Goal: Check status

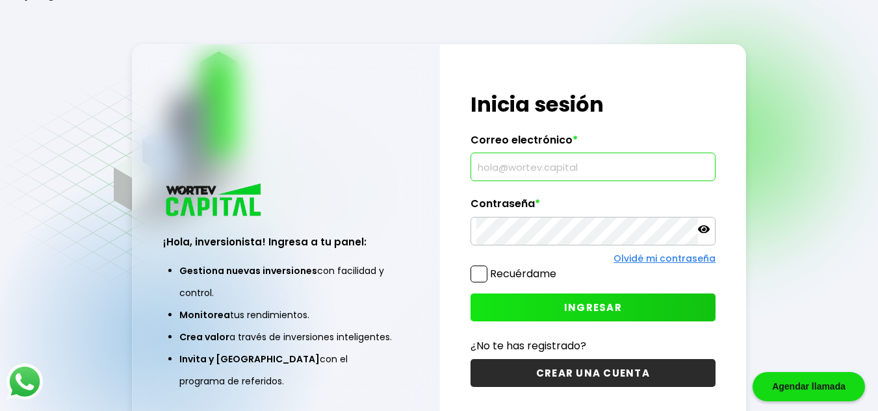
click at [533, 173] on input "text" at bounding box center [593, 166] width 234 height 27
type input "[EMAIL_ADDRESS][DOMAIN_NAME]"
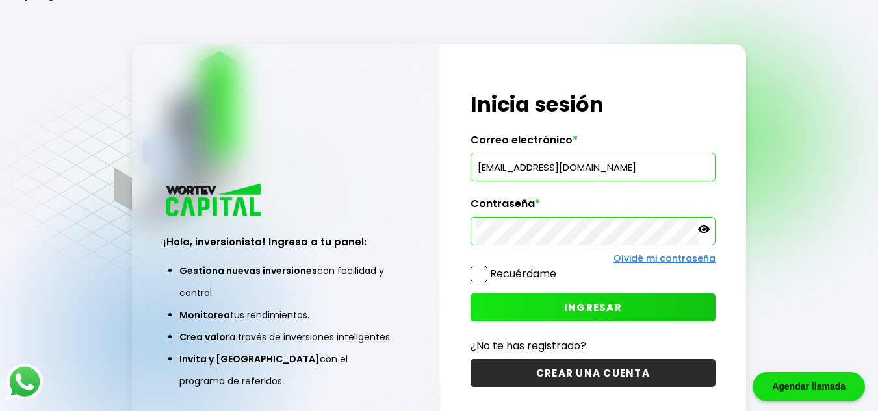
click at [566, 306] on span "INGRESAR" at bounding box center [593, 308] width 58 height 14
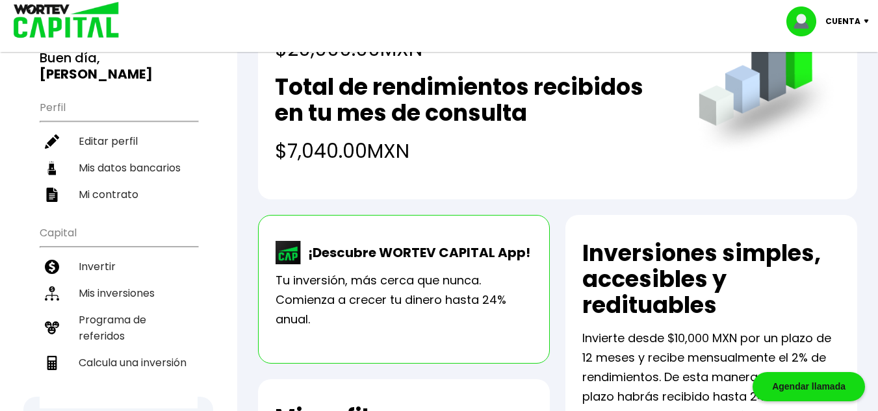
scroll to position [72, 0]
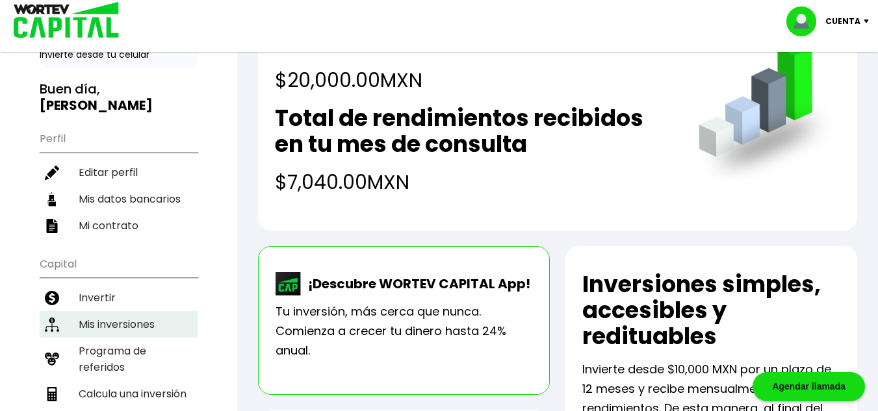
click at [129, 311] on li "Mis inversiones" at bounding box center [119, 324] width 158 height 27
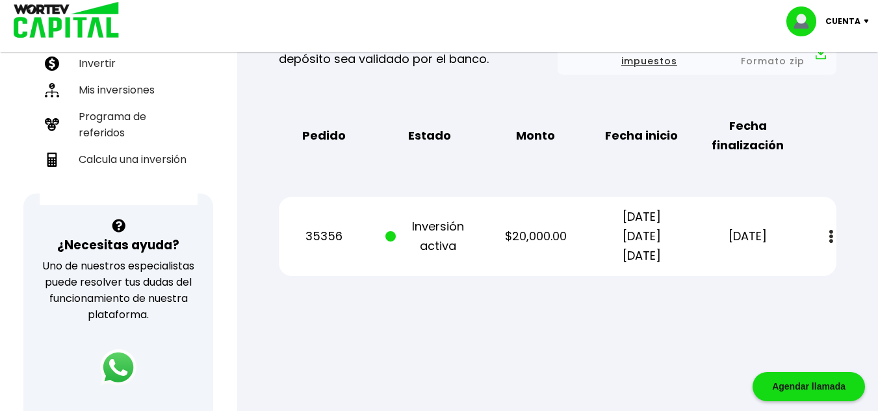
scroll to position [311, 0]
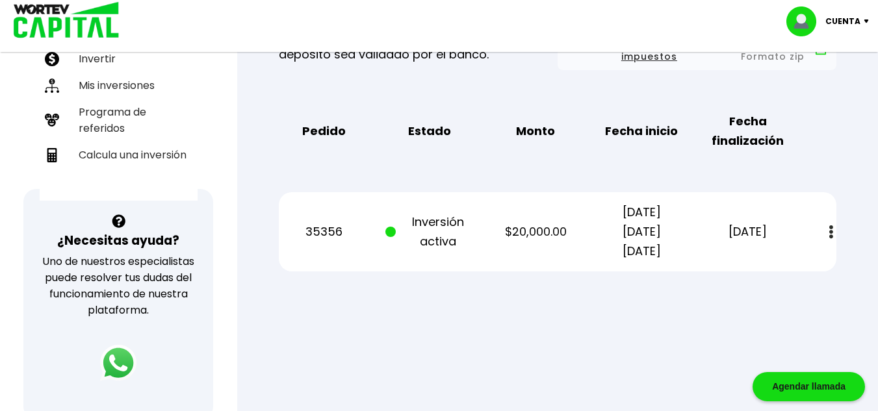
click at [829, 233] on img at bounding box center [831, 232] width 4 height 14
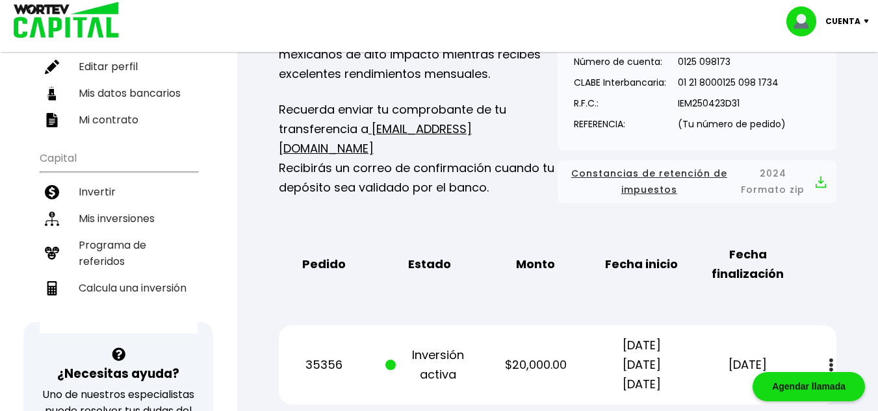
scroll to position [0, 0]
